Goal: Entertainment & Leisure: Consume media (video, audio)

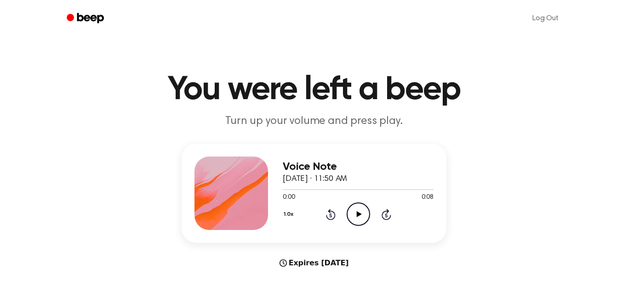
click at [360, 221] on icon "Play Audio" at bounding box center [358, 214] width 23 height 23
click at [359, 221] on icon "Play Audio" at bounding box center [358, 214] width 23 height 23
click at [357, 219] on icon "Play Audio" at bounding box center [358, 214] width 23 height 23
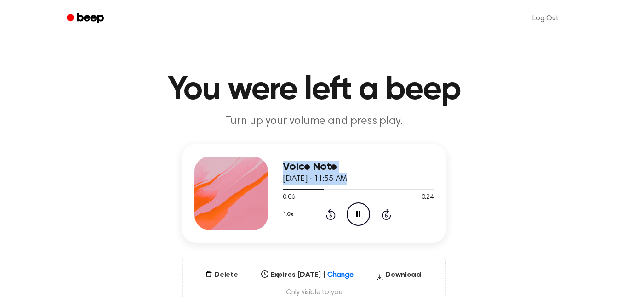
drag, startPoint x: 314, startPoint y: 191, endPoint x: 271, endPoint y: 187, distance: 43.8
click at [271, 187] on div "Voice Note [DATE] · 11:55 AM 0:06 0:24 Your browser does not support the [objec…" at bounding box center [314, 193] width 265 height 99
click at [285, 190] on div at bounding box center [358, 189] width 151 height 7
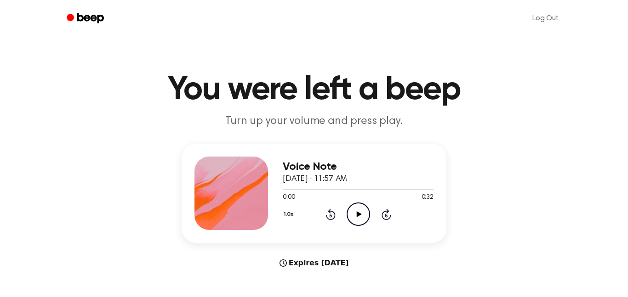
click at [356, 215] on icon "Play Audio" at bounding box center [358, 214] width 23 height 23
